Goal: Transaction & Acquisition: Purchase product/service

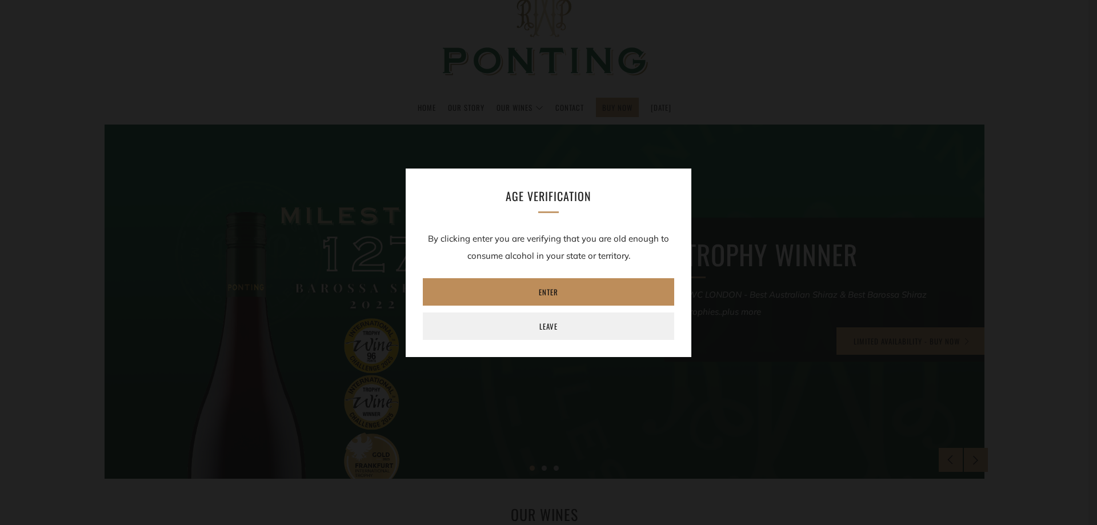
click at [547, 291] on link "Enter" at bounding box center [548, 291] width 251 height 27
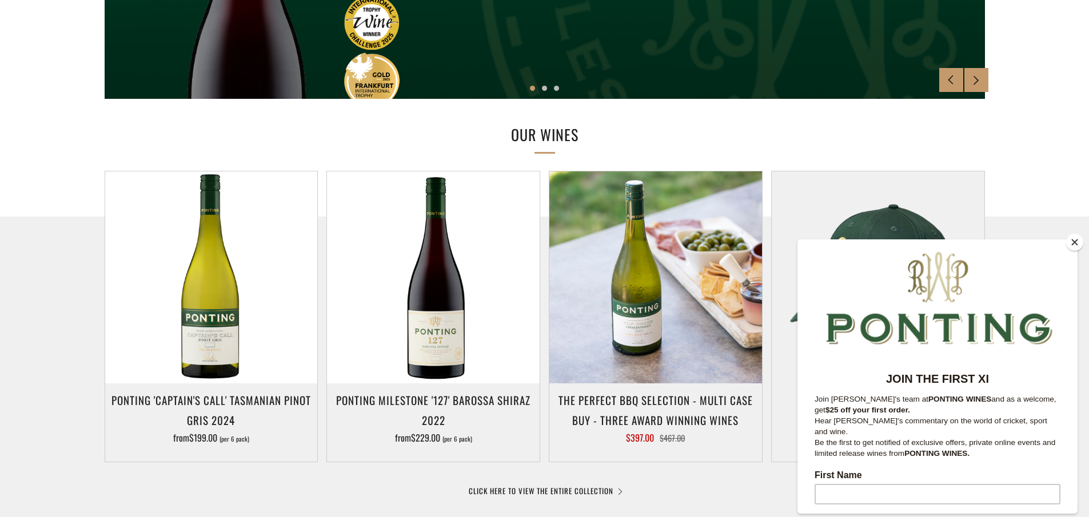
scroll to position [457, 0]
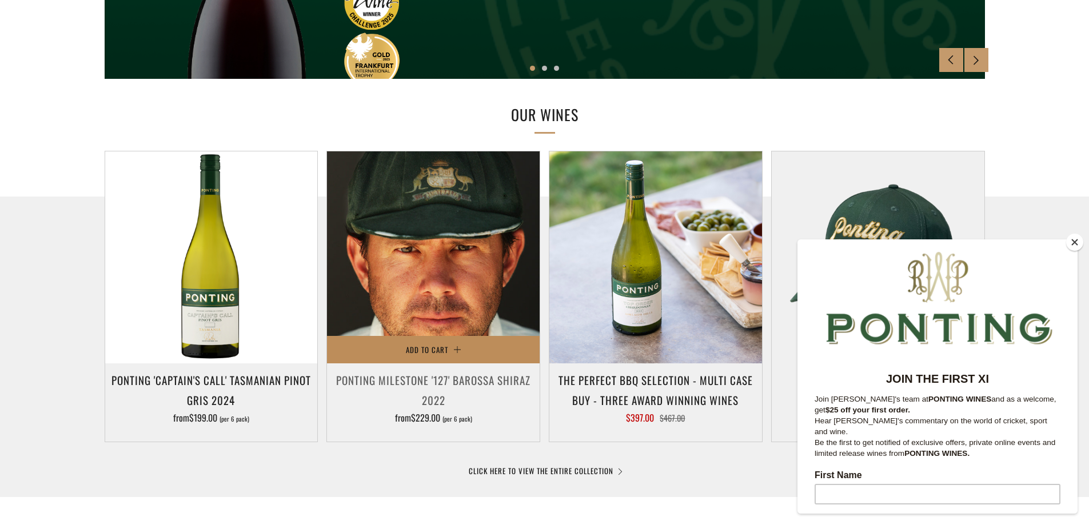
click at [510, 340] on button "Add to Cart" at bounding box center [433, 349] width 213 height 27
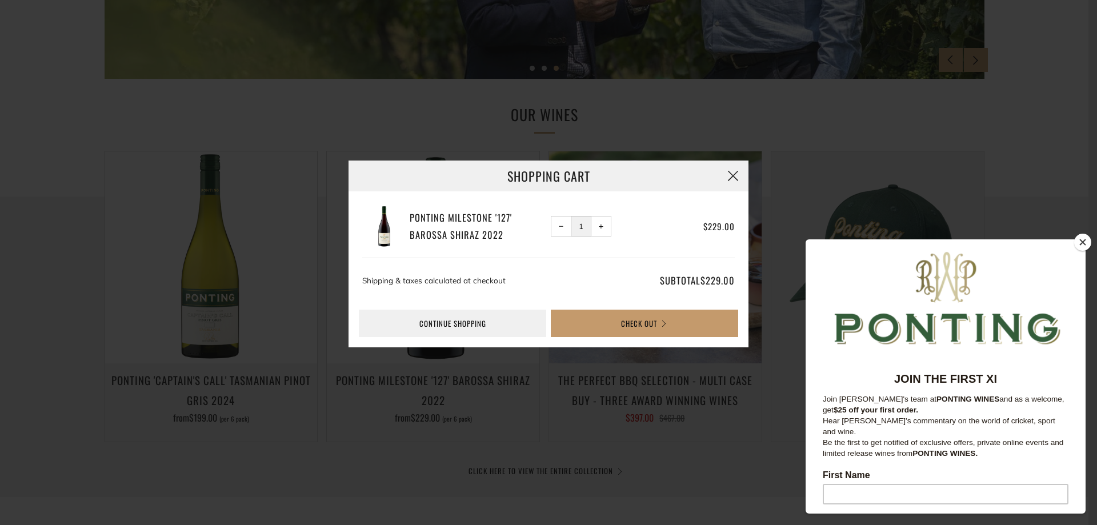
click at [733, 179] on button "button" at bounding box center [733, 176] width 31 height 31
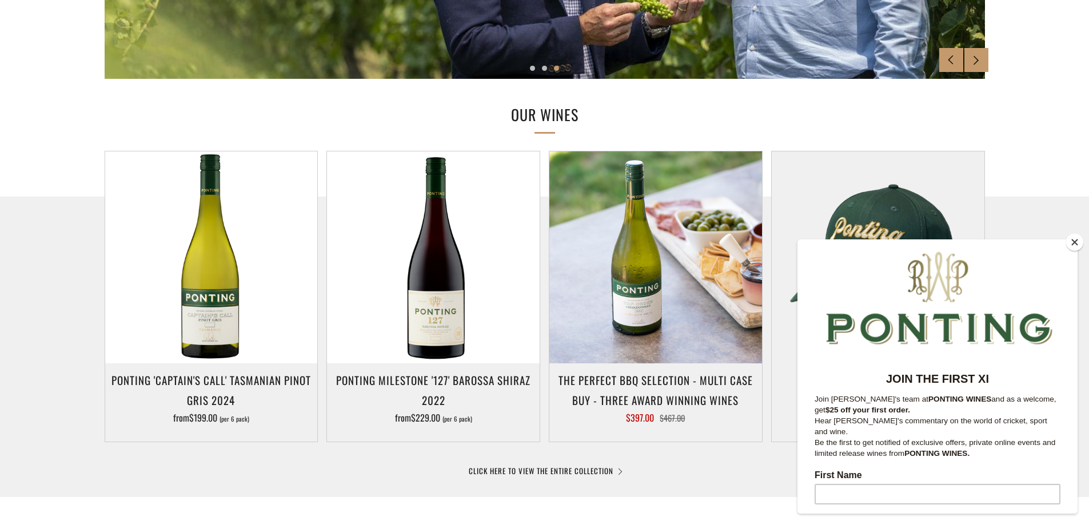
click at [1070, 241] on button "Close" at bounding box center [1074, 242] width 17 height 17
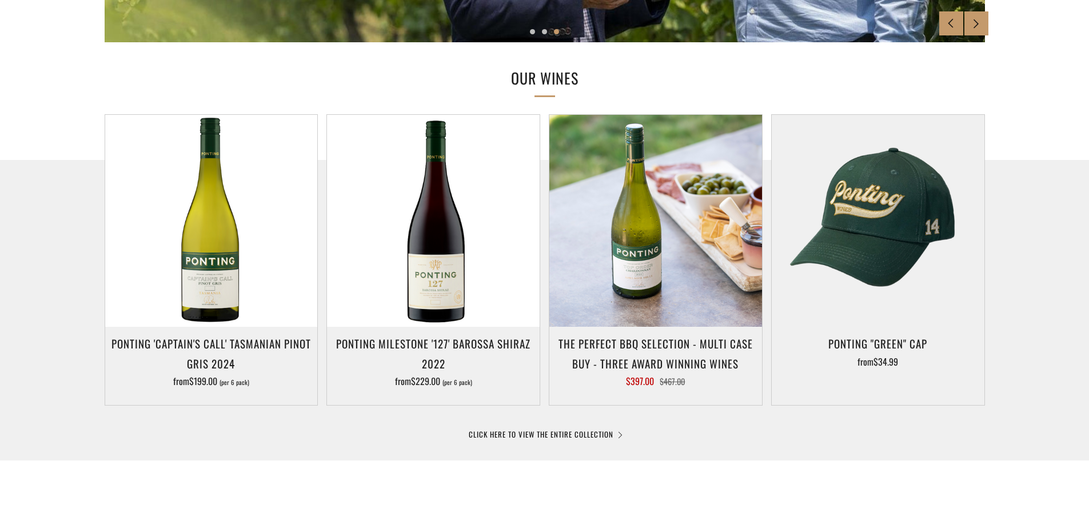
scroll to position [514, 0]
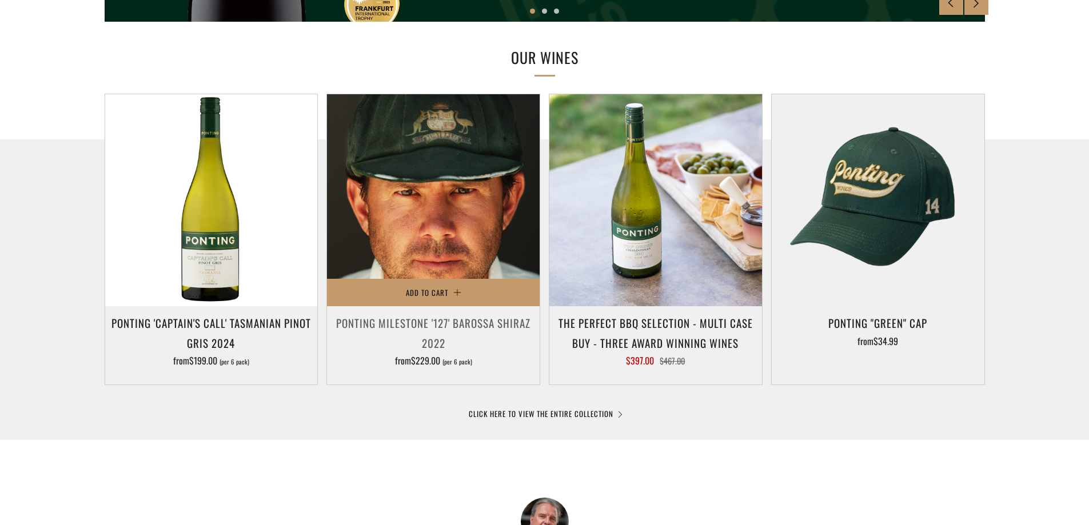
click at [406, 237] on img at bounding box center [433, 200] width 213 height 213
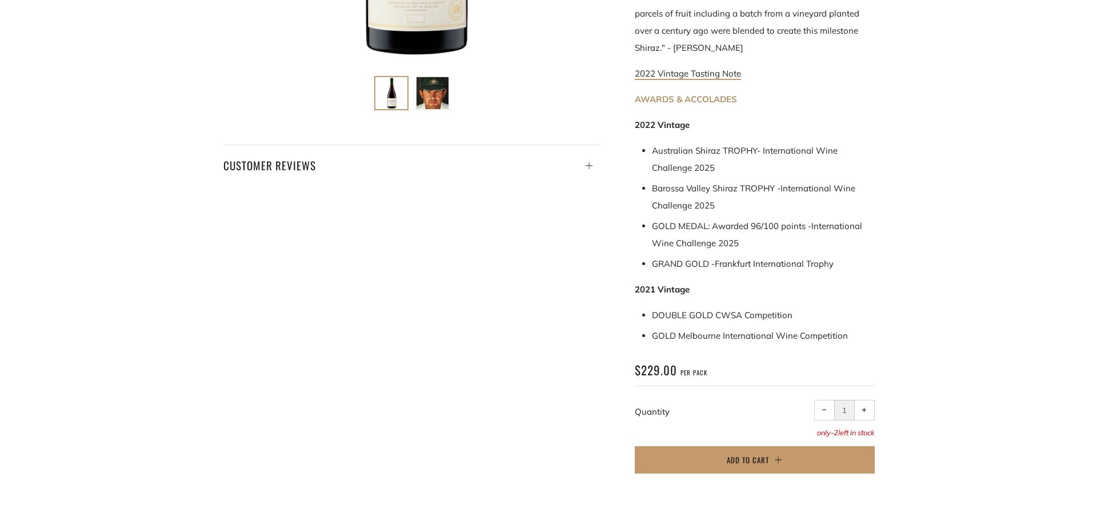
scroll to position [514, 0]
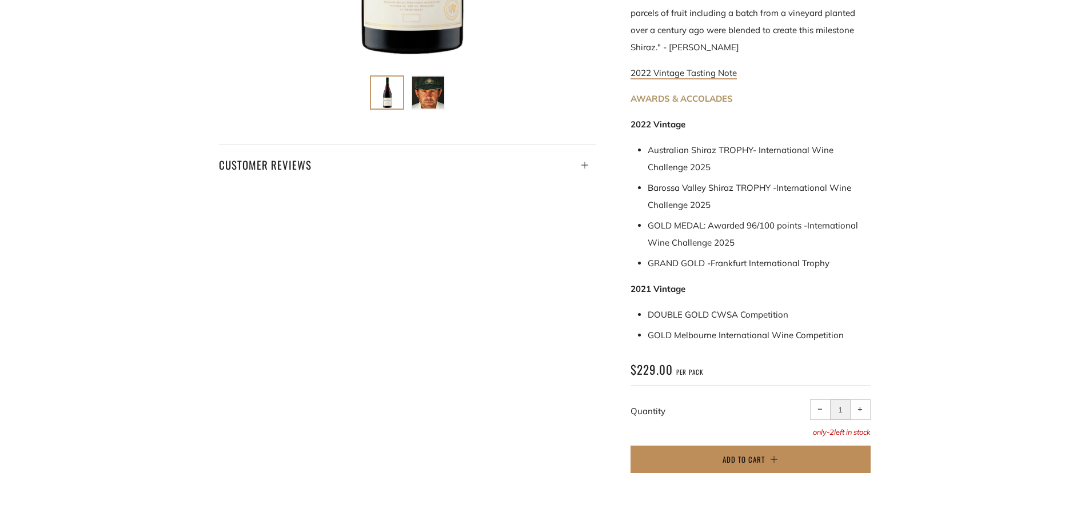
click at [788, 446] on button "Add to Cart" at bounding box center [750, 459] width 240 height 27
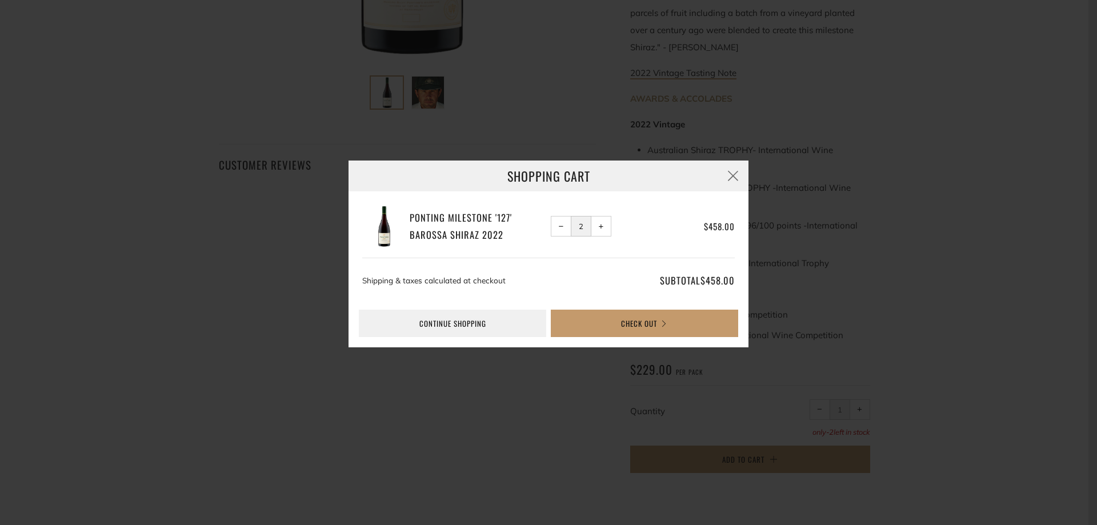
click at [556, 229] on button "− Reduce item quantity by one" at bounding box center [561, 226] width 21 height 21
click at [634, 326] on button "Check Out" at bounding box center [644, 323] width 187 height 27
